Goal: Task Accomplishment & Management: Manage account settings

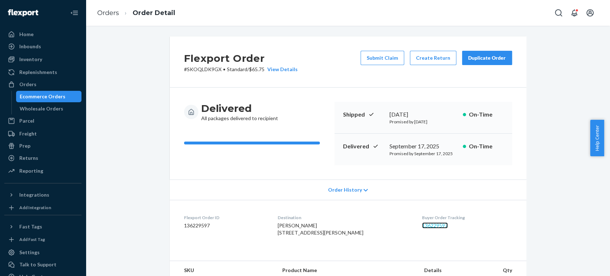
scroll to position [119, 0]
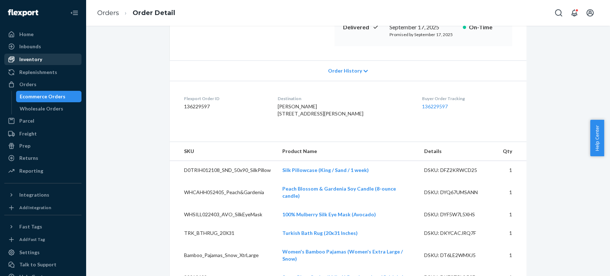
click at [35, 62] on div "Inventory" at bounding box center [30, 59] width 23 height 7
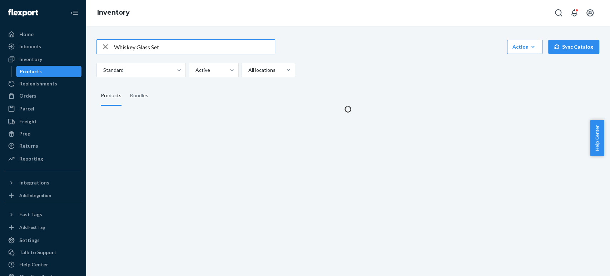
drag, startPoint x: 169, startPoint y: 53, endPoint x: 109, endPoint y: 45, distance: 60.9
click at [109, 45] on div "Whiskey Glass Set" at bounding box center [186, 47] width 178 height 14
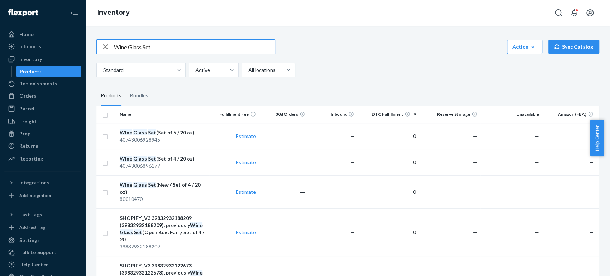
drag, startPoint x: 164, startPoint y: 48, endPoint x: 116, endPoint y: 46, distance: 48.7
click at [116, 46] on input "Wine Glass Set" at bounding box center [194, 47] width 161 height 14
paste input "Bodega"
type input "Bodega Glass Set"
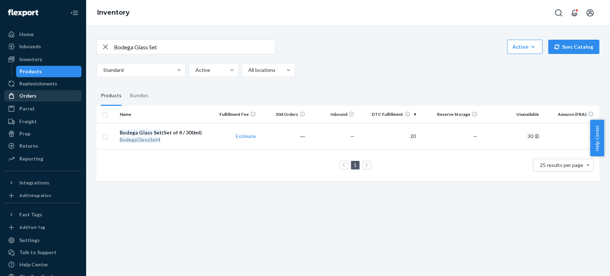
click at [28, 94] on div "Orders" at bounding box center [27, 95] width 17 height 7
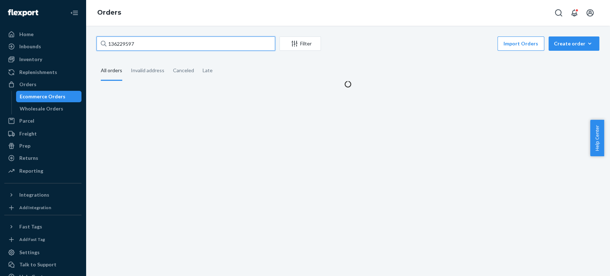
click at [147, 45] on input "136229597" at bounding box center [186, 43] width 179 height 14
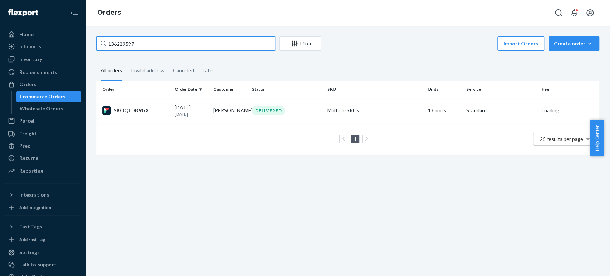
paste input "7303300"
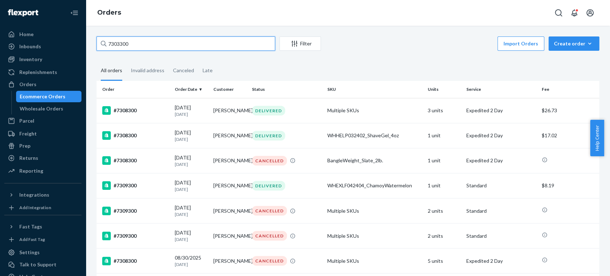
type input "7303300"
click at [107, 43] on input "7303300" at bounding box center [186, 43] width 179 height 14
